Goal: Use online tool/utility: Utilize a website feature to perform a specific function

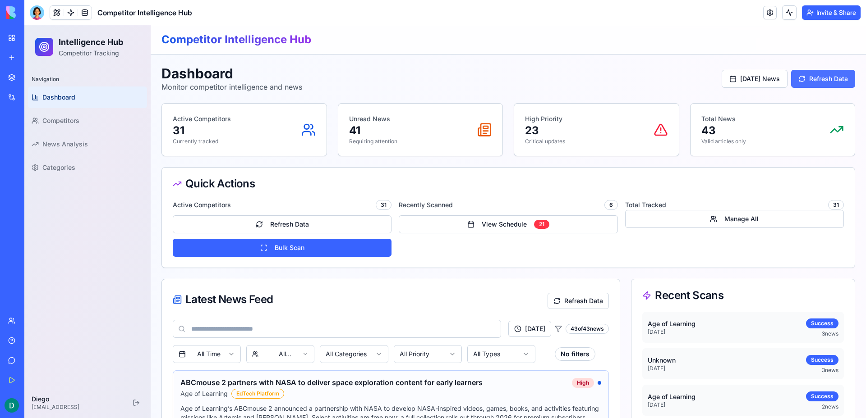
click at [823, 86] on button "Refresh Data" at bounding box center [823, 79] width 64 height 18
click at [435, 232] on button "View Schedule 21" at bounding box center [508, 224] width 219 height 18
click at [37, 17] on body "BETA My Workspace New app Marketplace Integrations Recent Competitor Intelligen…" at bounding box center [433, 209] width 866 height 418
click at [38, 17] on div at bounding box center [37, 12] width 14 height 14
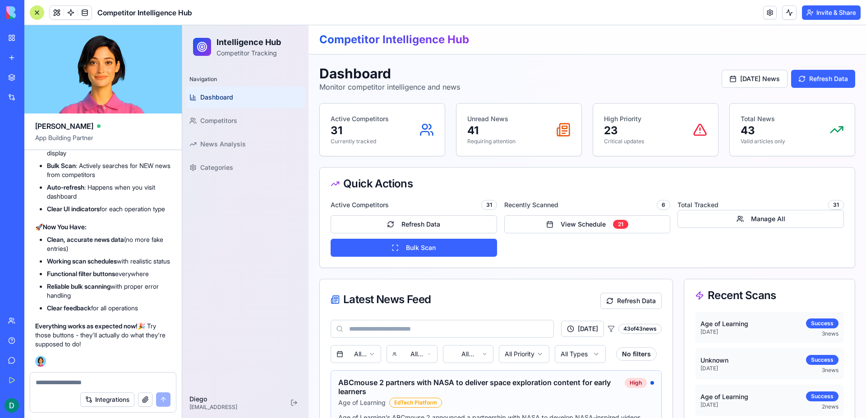
click at [72, 387] on div "Integrations" at bounding box center [103, 399] width 146 height 25
click at [70, 383] on textarea at bounding box center [103, 382] width 135 height 9
paste textarea "*"
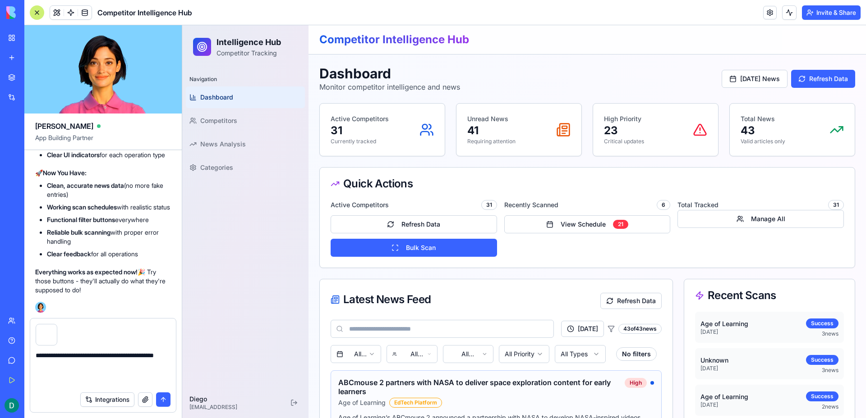
type textarea "**********"
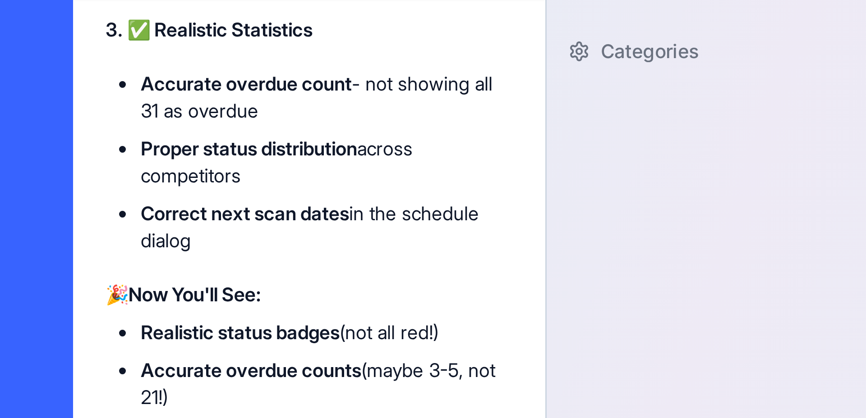
scroll to position [14400, 0]
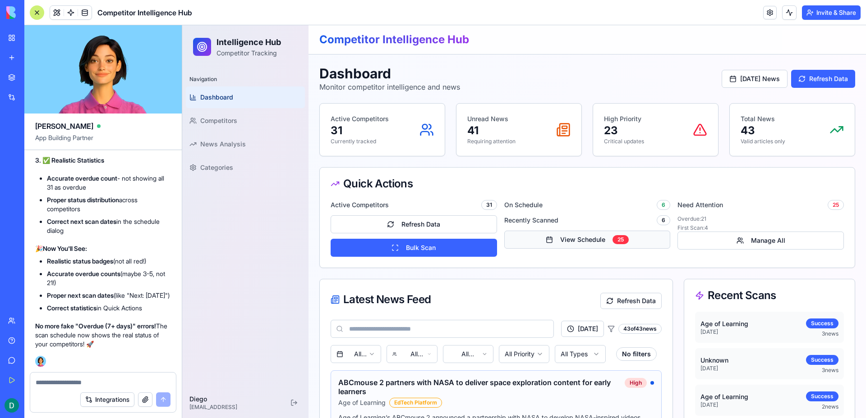
click at [583, 240] on button "View Schedule 25" at bounding box center [587, 240] width 166 height 18
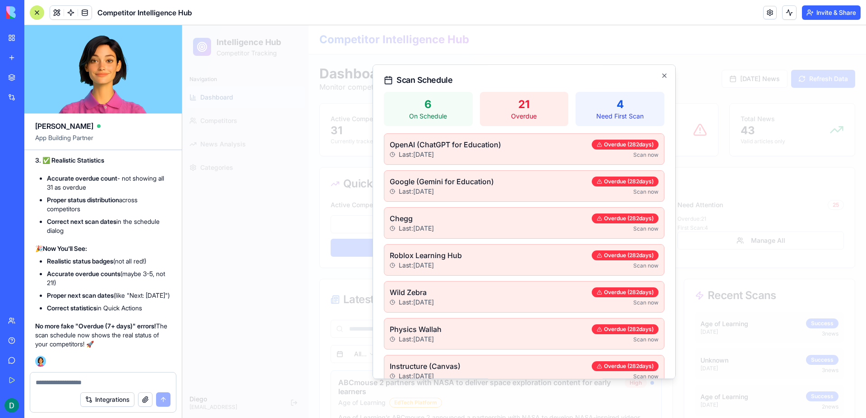
click at [521, 108] on p "21" at bounding box center [524, 104] width 78 height 14
click at [605, 113] on p "Need First Scan" at bounding box center [620, 116] width 78 height 9
drag, startPoint x: 548, startPoint y: 112, endPoint x: 539, endPoint y: 111, distance: 9.0
click at [548, 112] on p "Overdue" at bounding box center [524, 116] width 78 height 9
click at [462, 107] on p "6" at bounding box center [428, 104] width 78 height 14
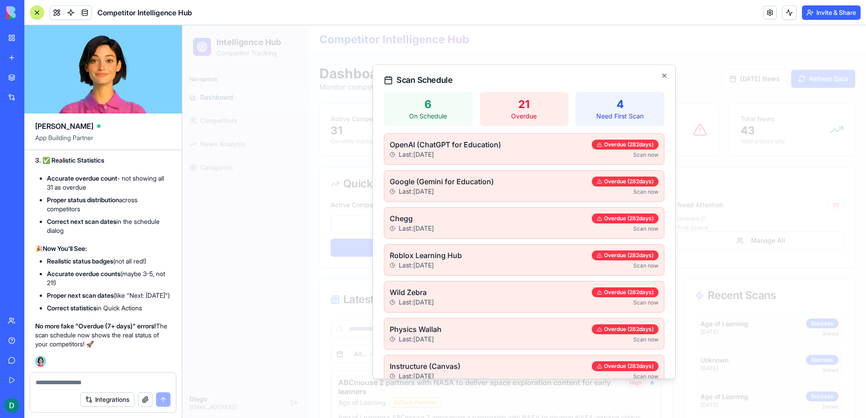
click at [660, 74] on div "Scan Schedule 6 On Schedule 21 Overdue 4 Need First Scan OpenAI (ChatGPT for Ed…" at bounding box center [523, 221] width 303 height 315
click at [663, 75] on icon "button" at bounding box center [664, 76] width 4 height 4
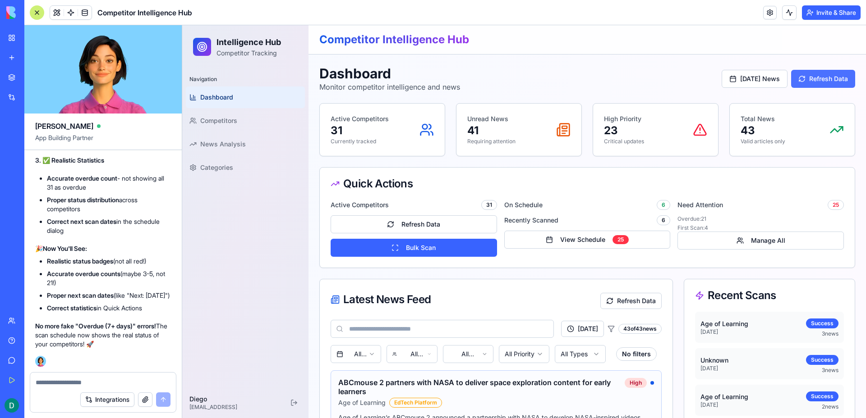
click at [815, 82] on button "Refresh Data" at bounding box center [823, 79] width 64 height 18
click at [400, 241] on button "Bulk Scan" at bounding box center [413, 248] width 166 height 18
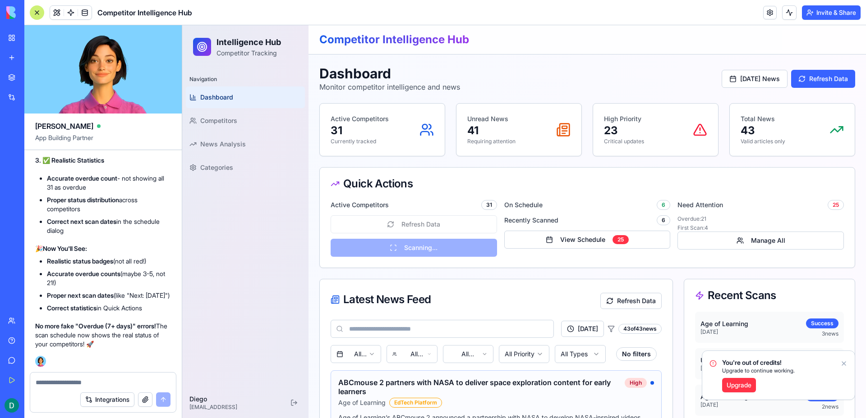
click at [744, 382] on link "Upgrade" at bounding box center [739, 385] width 34 height 14
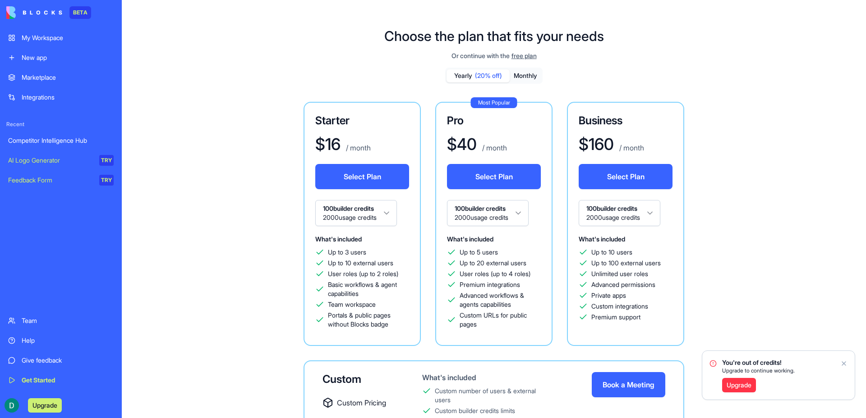
scroll to position [92, 0]
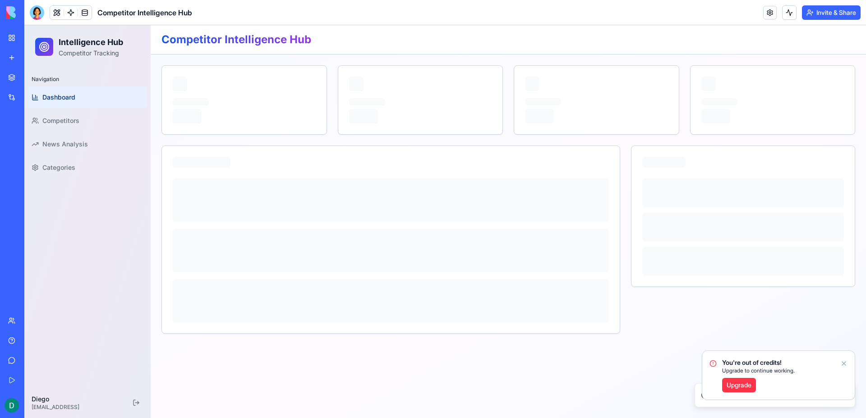
click at [843, 363] on icon "Notifications alt+T" at bounding box center [844, 364] width 4 height 4
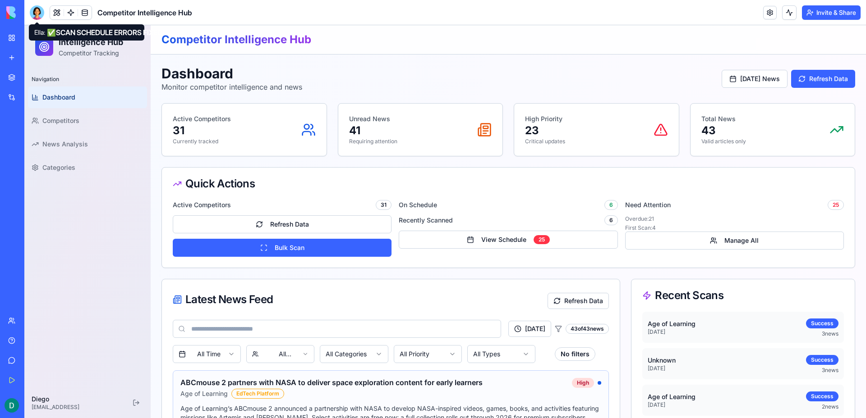
click at [36, 11] on div at bounding box center [37, 12] width 14 height 14
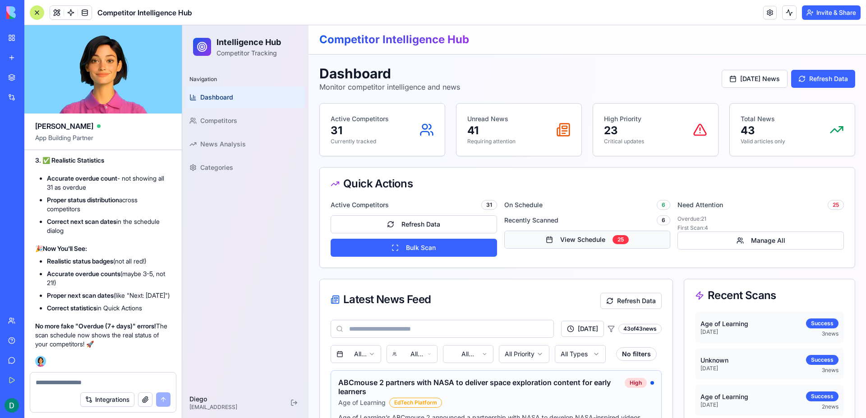
click at [550, 240] on button "View Schedule 25" at bounding box center [587, 240] width 166 height 18
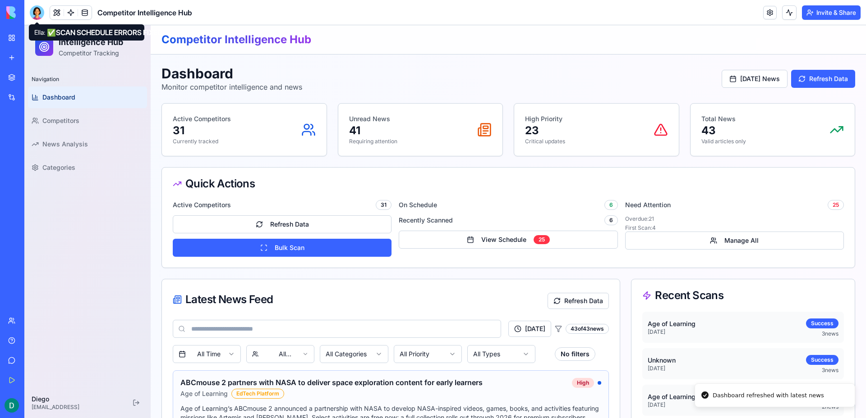
click at [43, 15] on div at bounding box center [37, 12] width 14 height 14
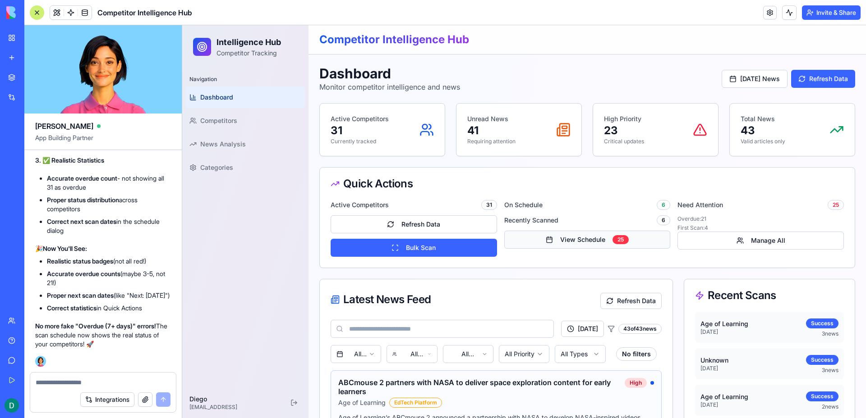
click at [573, 239] on button "View Schedule 25" at bounding box center [587, 240] width 166 height 18
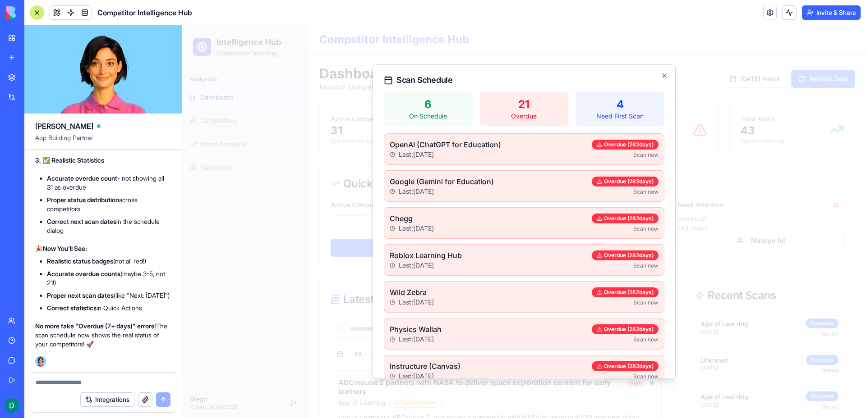
click at [440, 113] on p "On Schedule" at bounding box center [428, 116] width 78 height 9
click at [584, 121] on div "4 Need First Scan" at bounding box center [619, 109] width 89 height 34
drag, startPoint x: 634, startPoint y: 122, endPoint x: 603, endPoint y: 120, distance: 30.7
click at [629, 121] on div "4 Need First Scan" at bounding box center [619, 109] width 89 height 34
click at [37, 385] on form "Integrations" at bounding box center [103, 392] width 147 height 41
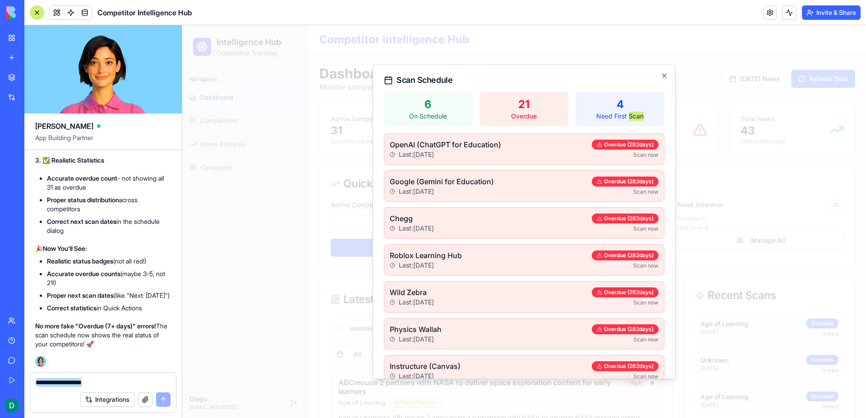
click at [41, 384] on textarea at bounding box center [103, 382] width 135 height 9
paste textarea "*"
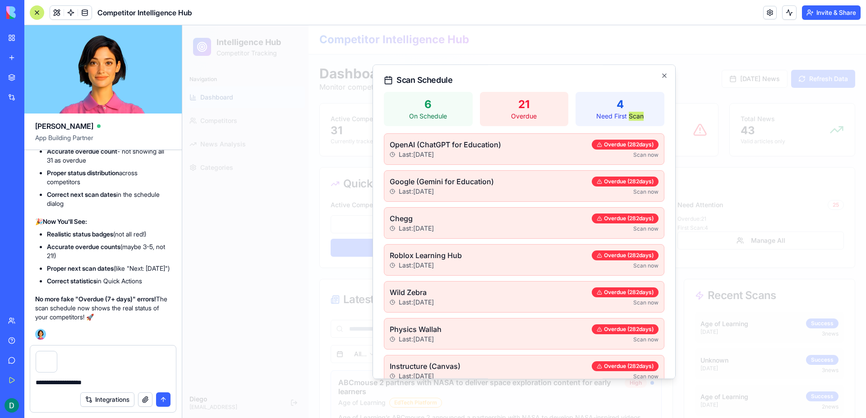
type textarea "**********"
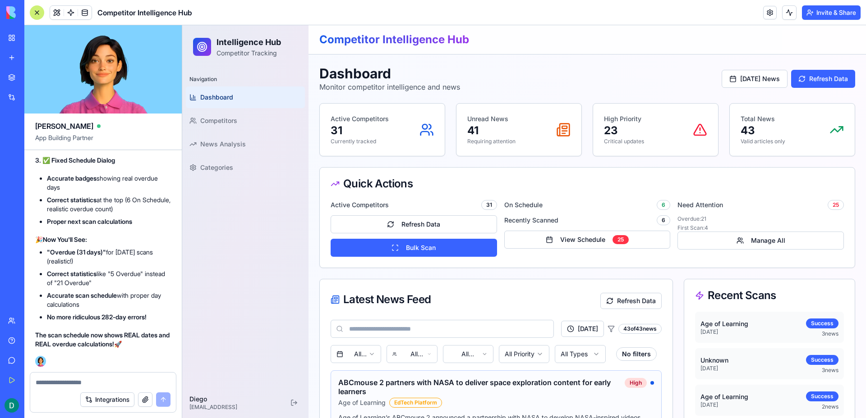
scroll to position [15087, 0]
click at [449, 252] on button "Bulk Scan" at bounding box center [413, 248] width 166 height 18
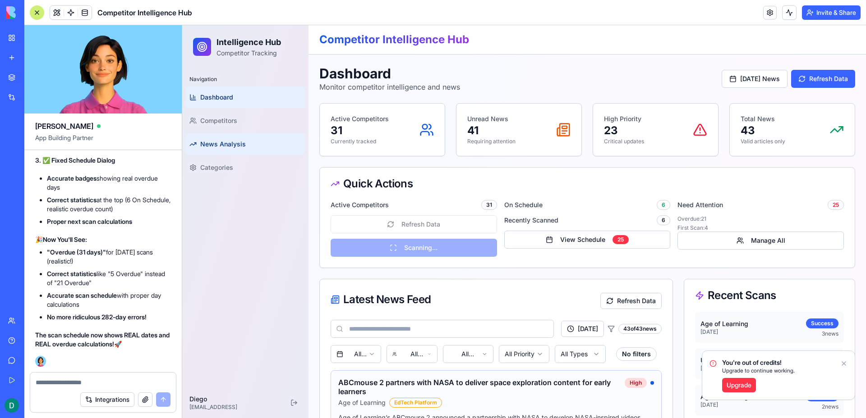
click at [234, 145] on span "News Analysis" at bounding box center [223, 144] width 46 height 9
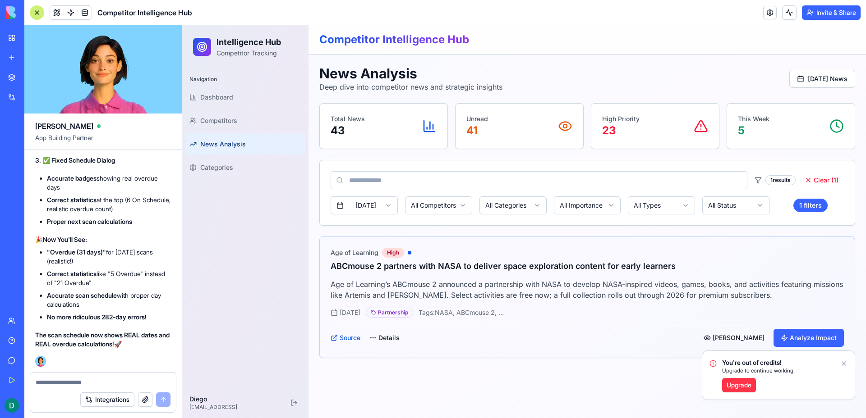
click at [369, 208] on html "Intelligence Hub Competitor Tracking Navigation Dashboard Competitors News Anal…" at bounding box center [523, 221] width 683 height 393
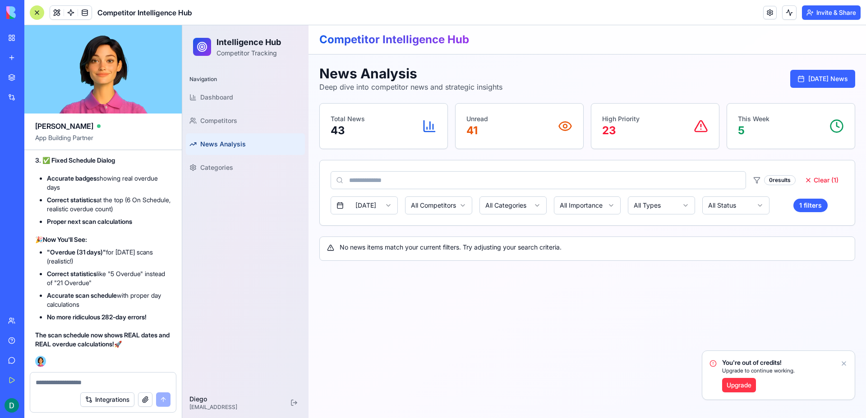
click at [370, 210] on html "Intelligence Hub Competitor Tracking Navigation Dashboard Competitors News Anal…" at bounding box center [523, 221] width 683 height 393
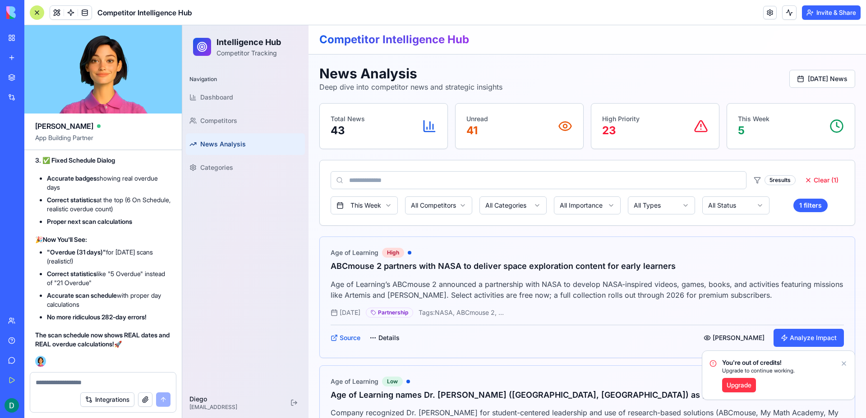
click at [392, 133] on div "Total News 43" at bounding box center [383, 126] width 106 height 23
click at [346, 70] on h1 "News Analysis" at bounding box center [410, 73] width 183 height 16
copy h1 "News Analysis"
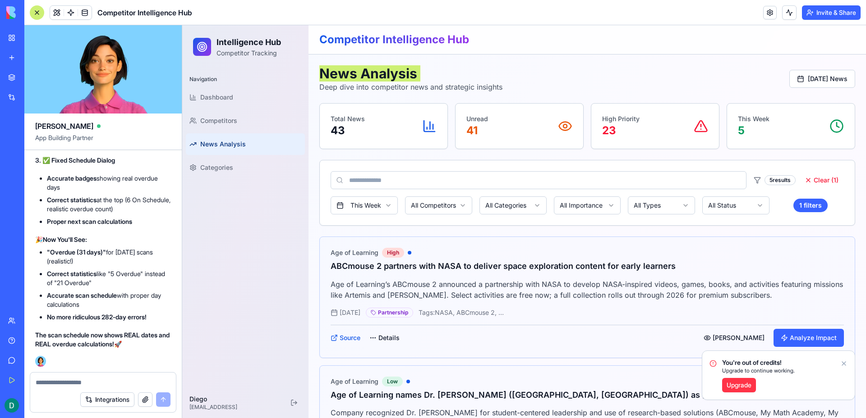
click at [78, 381] on textarea at bounding box center [103, 382] width 135 height 9
paste textarea "**********"
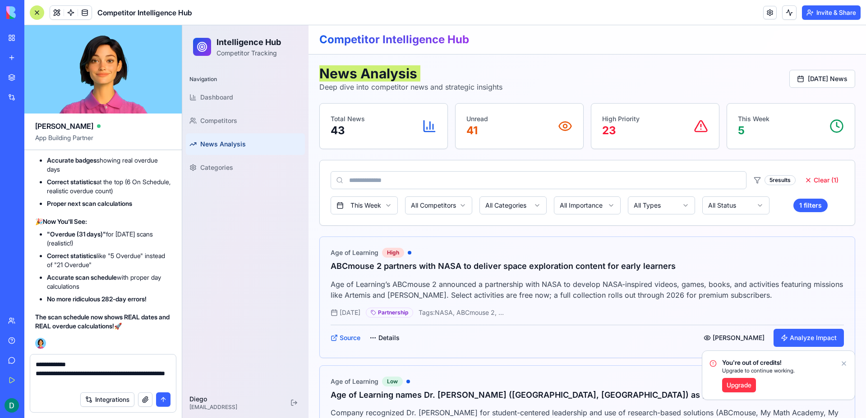
type textarea "**********"
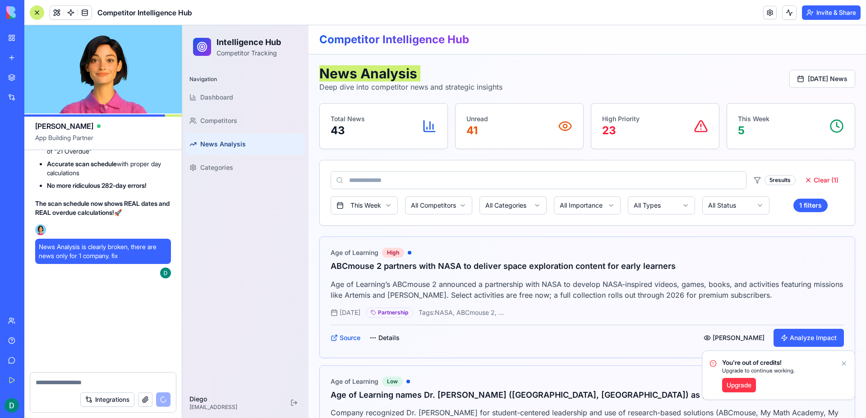
scroll to position [15218, 0]
